Goal: Task Accomplishment & Management: Use online tool/utility

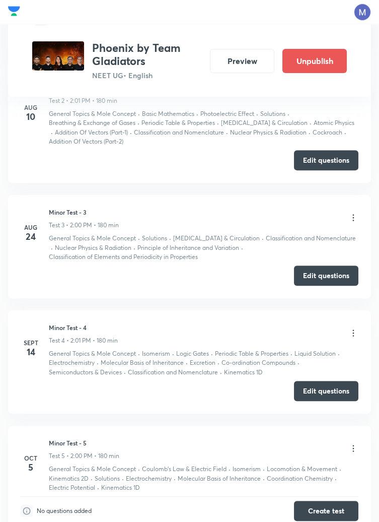
scroll to position [721, 0]
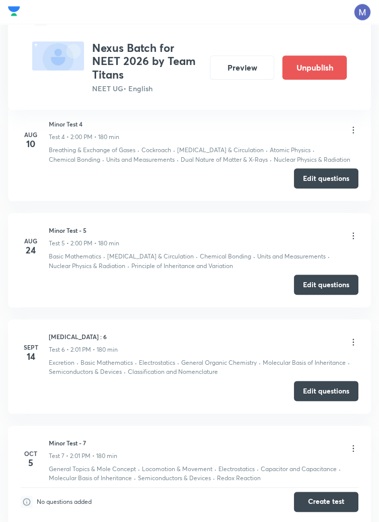
scroll to position [881, 0]
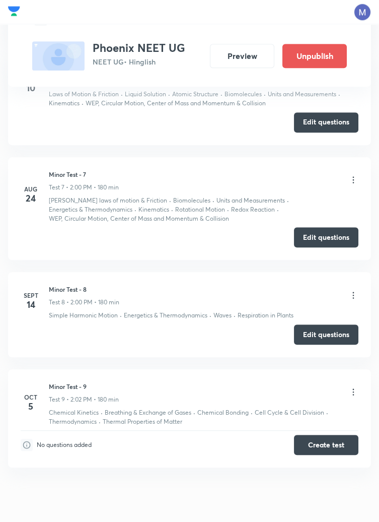
scroll to position [1097, 0]
